Goal: Task Accomplishment & Management: Complete application form

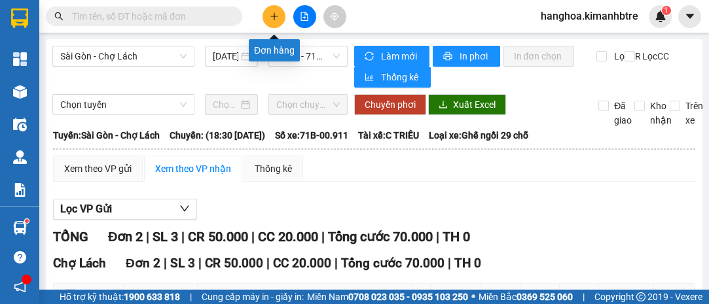
click at [278, 23] on button at bounding box center [274, 16] width 23 height 23
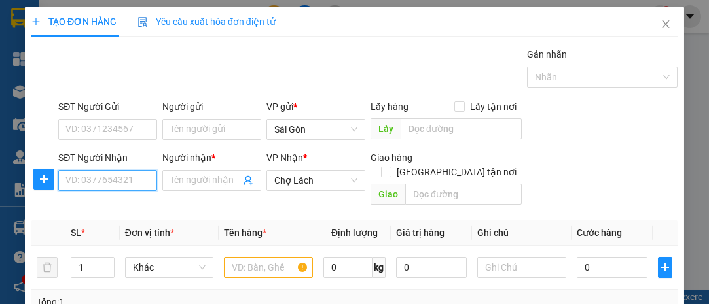
click at [94, 185] on input "SĐT Người Nhận" at bounding box center [107, 180] width 99 height 21
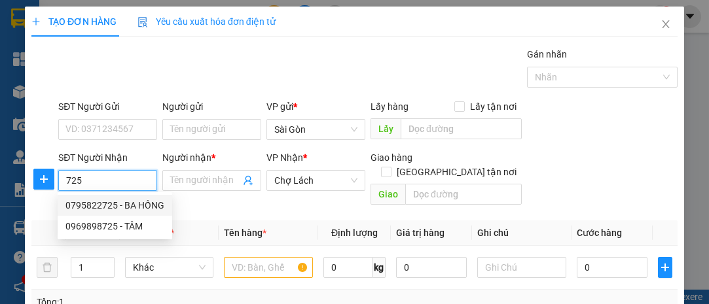
click at [127, 204] on div "0795822725 - BA HỒNG" at bounding box center [114, 205] width 99 height 14
type input "0795822725"
type input "BA [DEMOGRAPHIC_DATA]"
type input "6 RI"
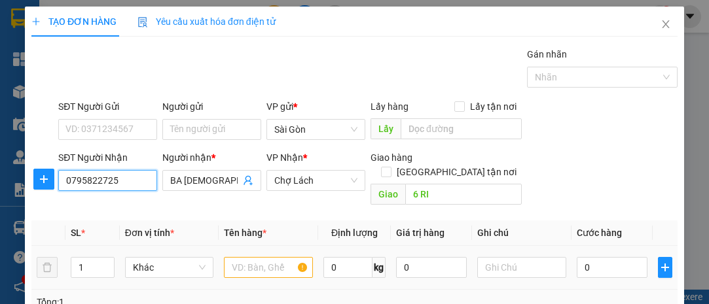
type input "0795822725"
click at [273, 257] on input "text" at bounding box center [268, 267] width 89 height 21
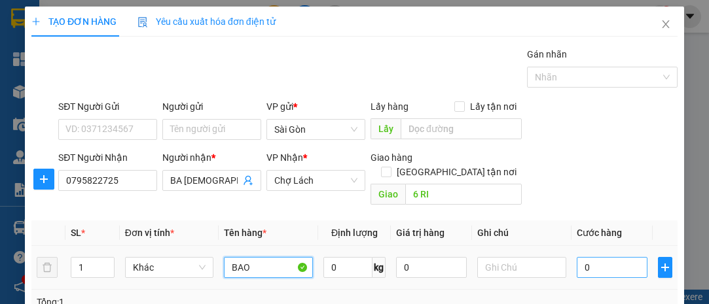
type input "BAO"
click at [617, 260] on input "0" at bounding box center [612, 267] width 71 height 21
type input "3"
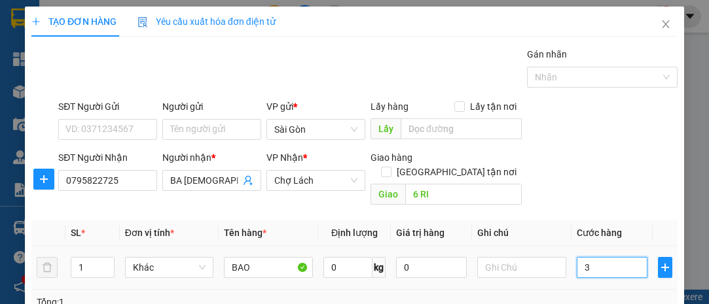
type input "30"
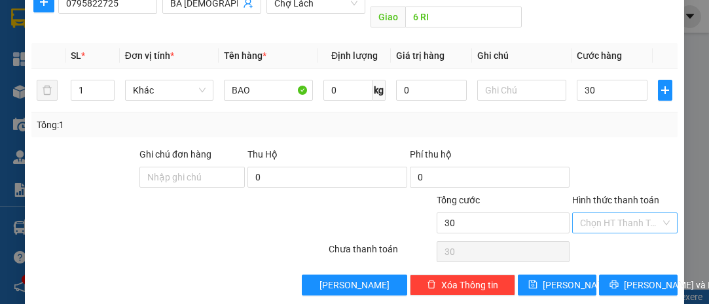
type input "30.000"
click at [606, 213] on input "Hình thức thanh toán" at bounding box center [620, 223] width 81 height 20
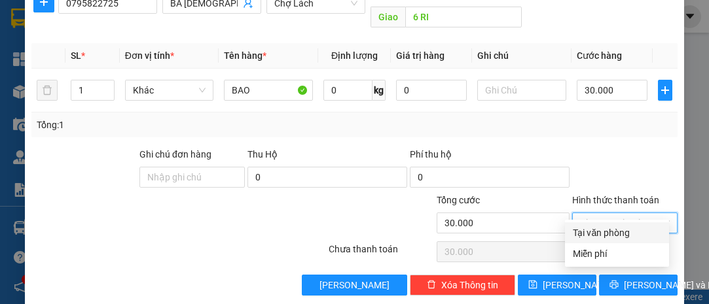
click at [609, 233] on div "Tại văn phòng" at bounding box center [617, 233] width 88 height 14
type input "0"
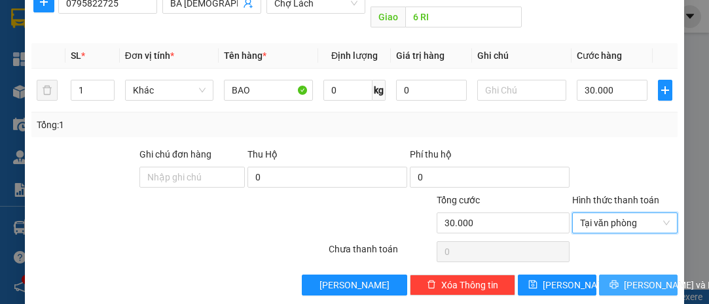
click at [638, 278] on span "[PERSON_NAME] và In" at bounding box center [670, 285] width 92 height 14
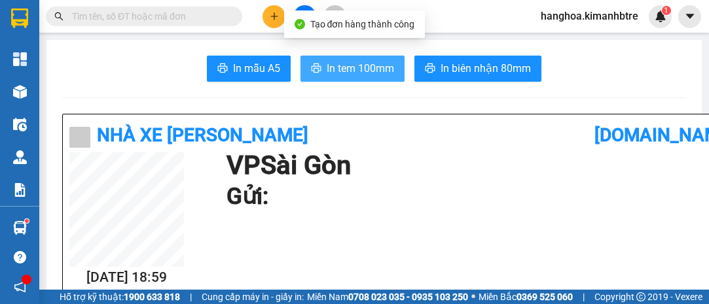
click at [356, 74] on span "In tem 100mm" at bounding box center [360, 68] width 67 height 16
